Goal: Task Accomplishment & Management: Manage account settings

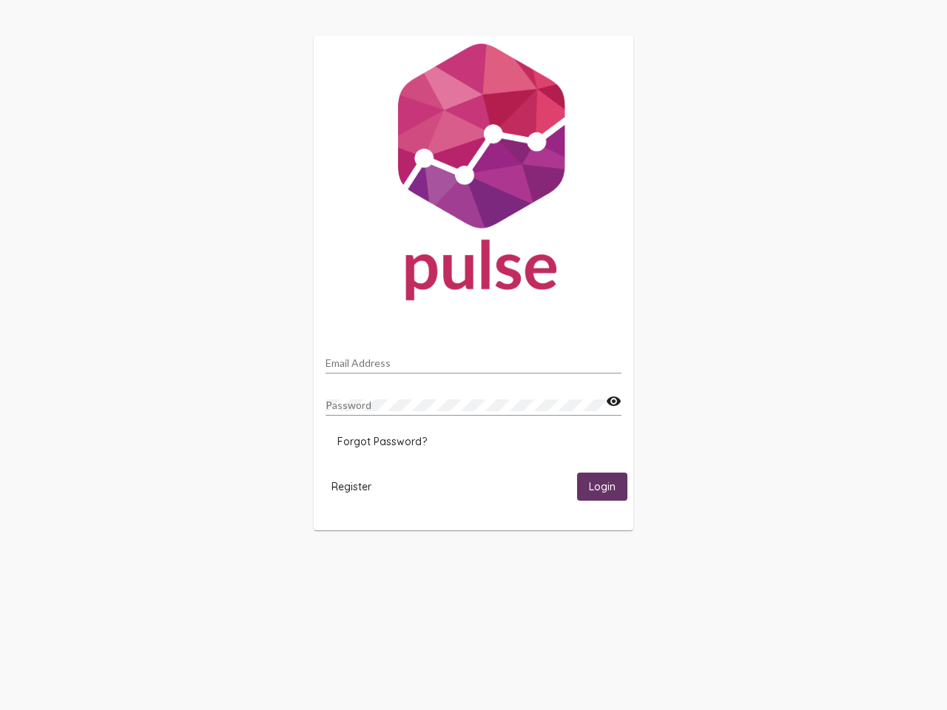
click at [473, 359] on input "Email Address" at bounding box center [473, 363] width 296 height 12
click at [613, 402] on mat-icon "visibility" at bounding box center [614, 402] width 16 height 18
click at [382, 442] on span "Forgot Password?" at bounding box center [381, 441] width 89 height 13
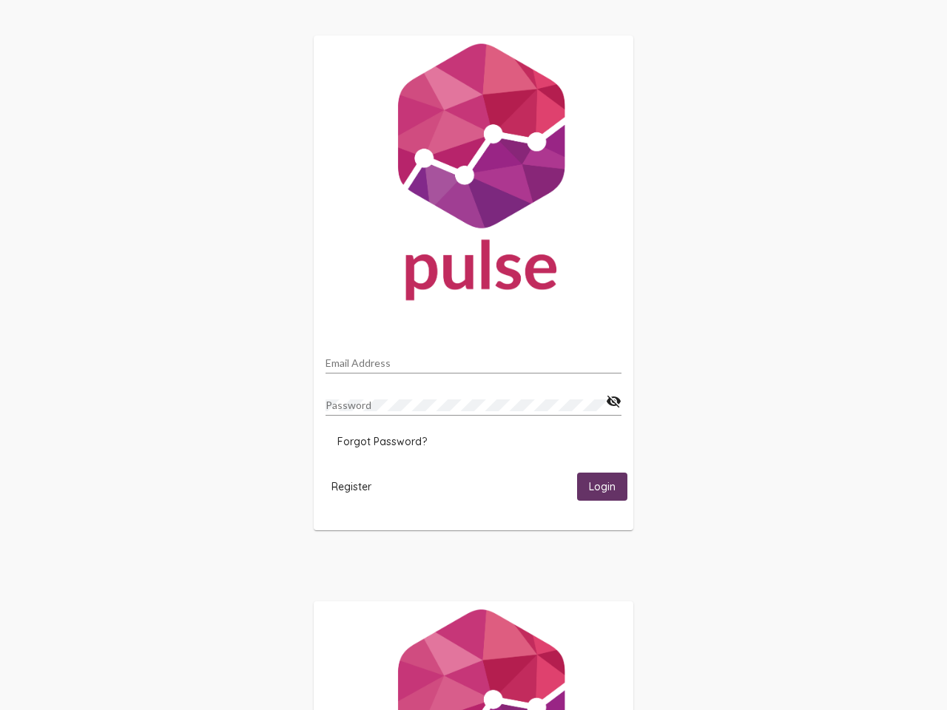
click at [351, 486] on span "Register" at bounding box center [351, 486] width 40 height 13
click at [602, 486] on html "Email Address Password visibility_off Forgot Password? Register Login" at bounding box center [473, 479] width 947 height 958
